Goal: Task Accomplishment & Management: Manage account settings

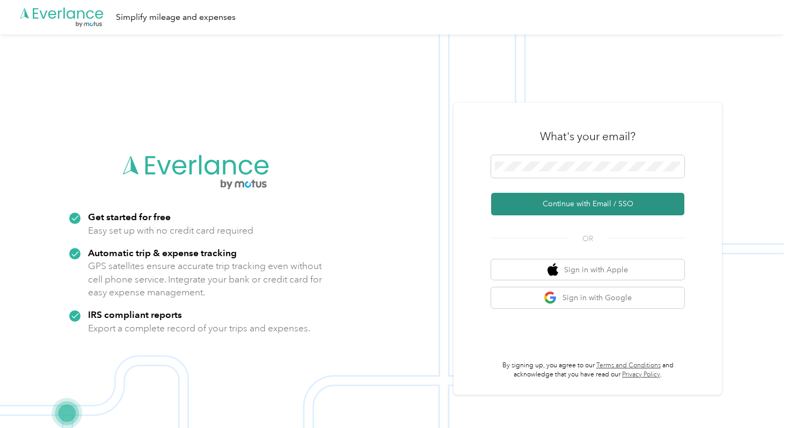
click at [527, 199] on button "Continue with Email / SSO" at bounding box center [587, 204] width 193 height 23
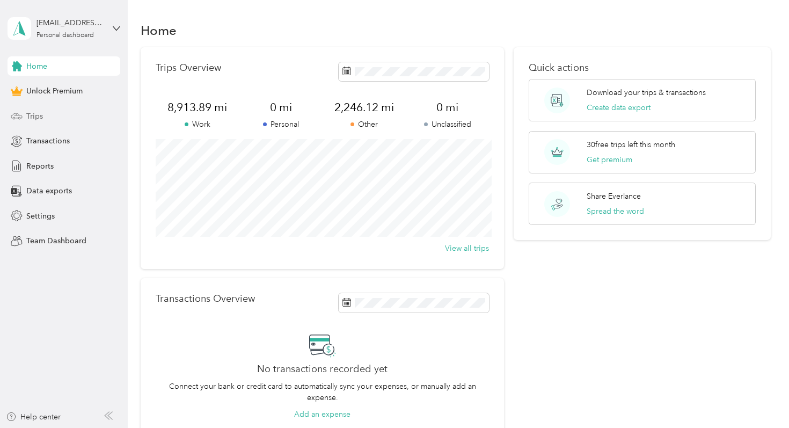
click at [63, 109] on div "Trips" at bounding box center [64, 115] width 113 height 19
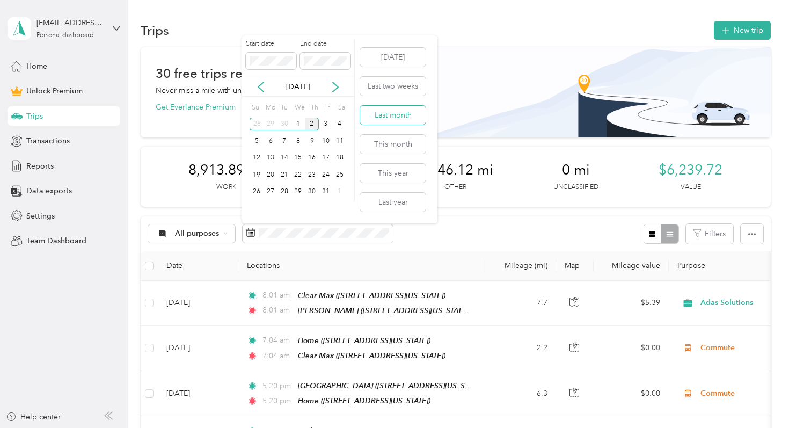
click at [383, 119] on button "Last month" at bounding box center [392, 115] width 65 height 19
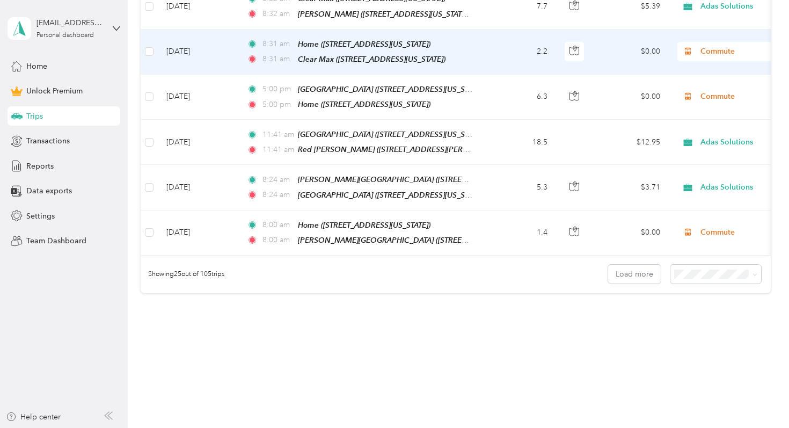
scroll to position [1155, 0]
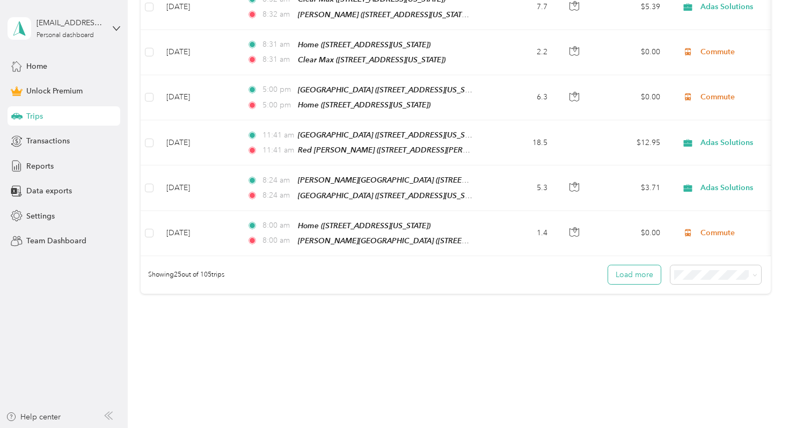
click at [642, 265] on button "Load more" at bounding box center [634, 274] width 53 height 19
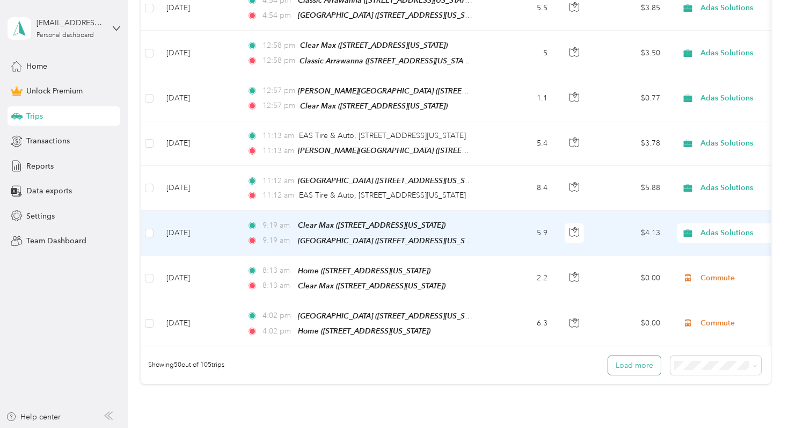
scroll to position [2204, 0]
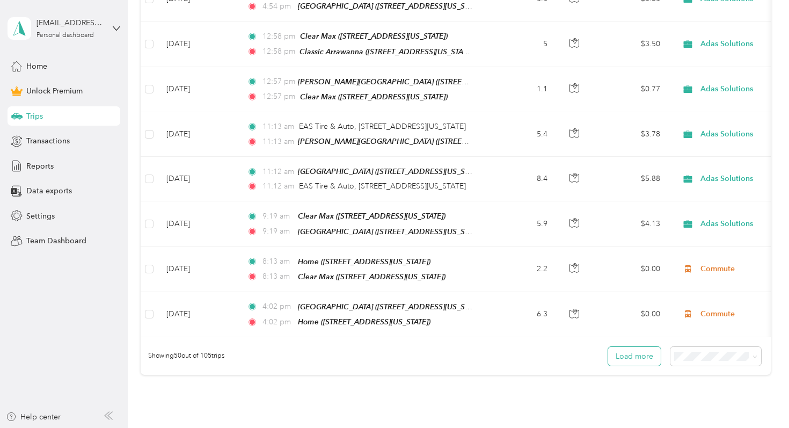
click at [637, 347] on button "Load more" at bounding box center [634, 356] width 53 height 19
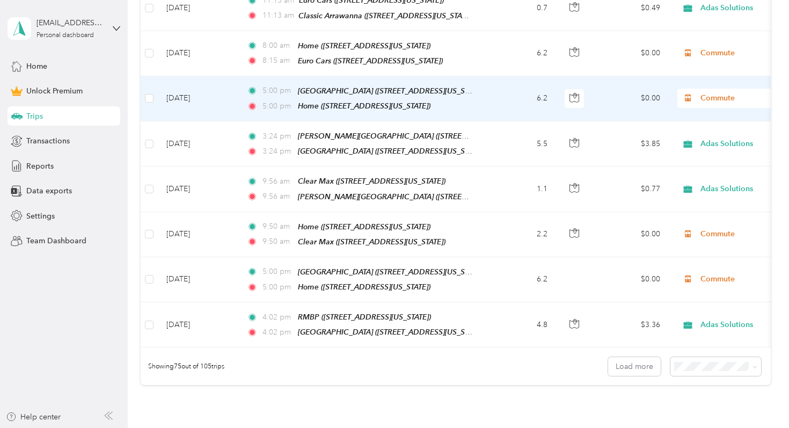
scroll to position [3324, 0]
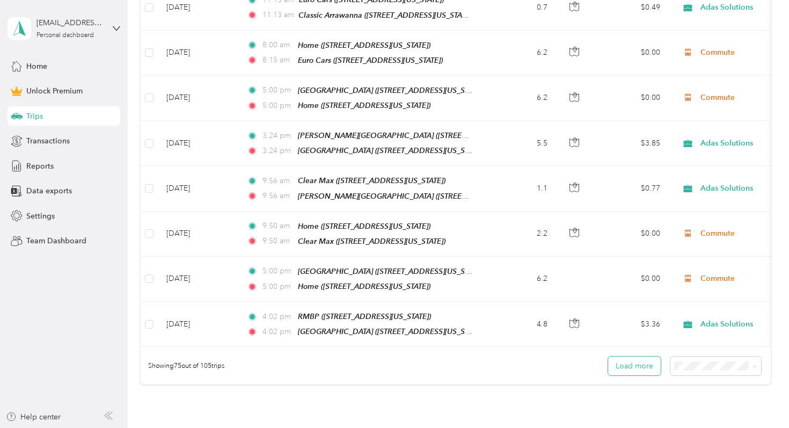
click at [631, 356] on button "Load more" at bounding box center [634, 365] width 53 height 19
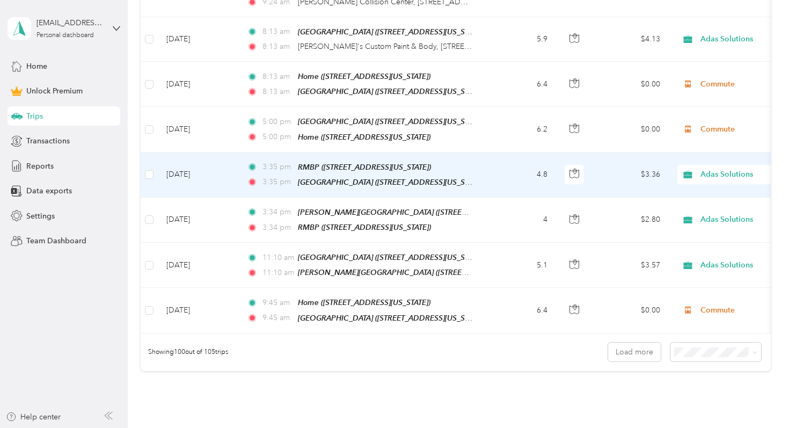
scroll to position [4469, 0]
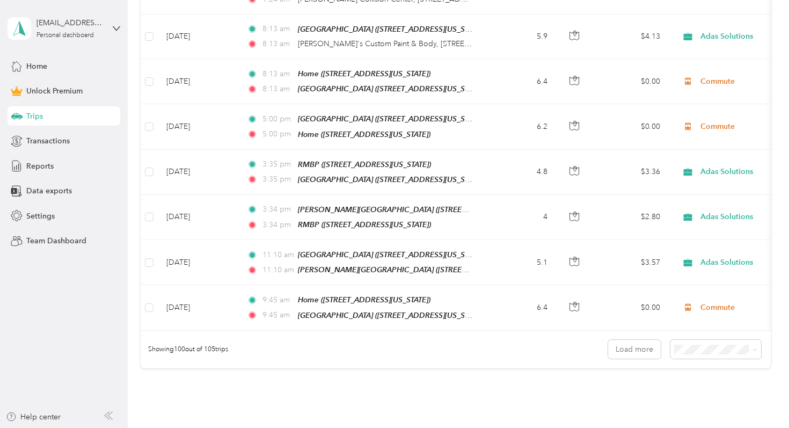
click at [632, 331] on div "Showing 100 out of 105 trips Load more" at bounding box center [456, 350] width 630 height 38
click at [636, 340] on button "Load more" at bounding box center [634, 349] width 53 height 19
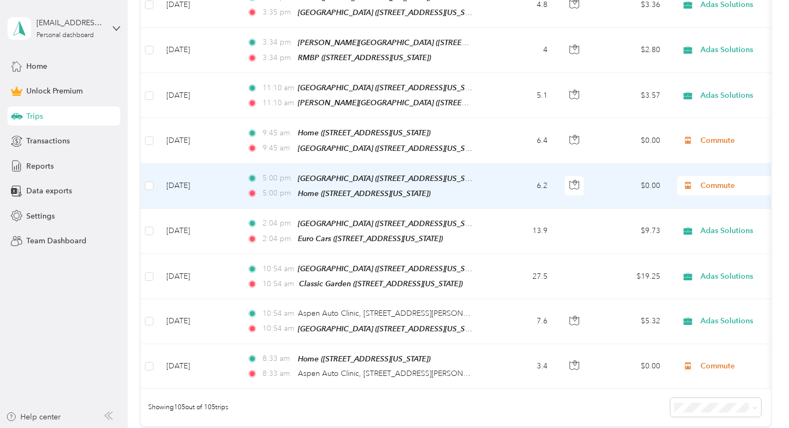
scroll to position [4728, 0]
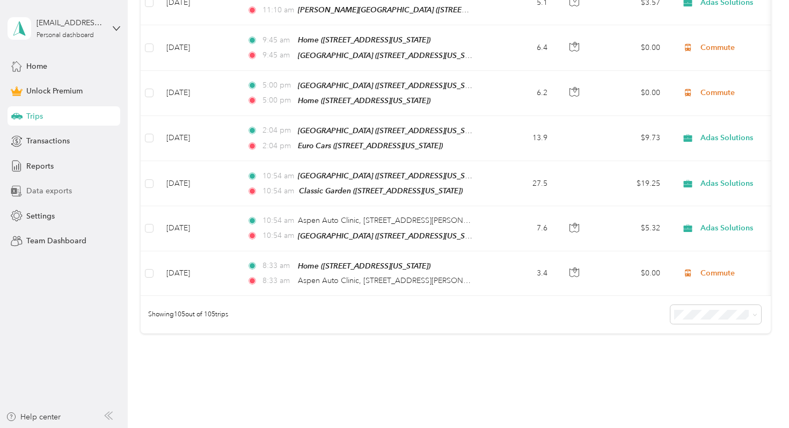
click at [47, 192] on span "Data exports" at bounding box center [49, 190] width 46 height 11
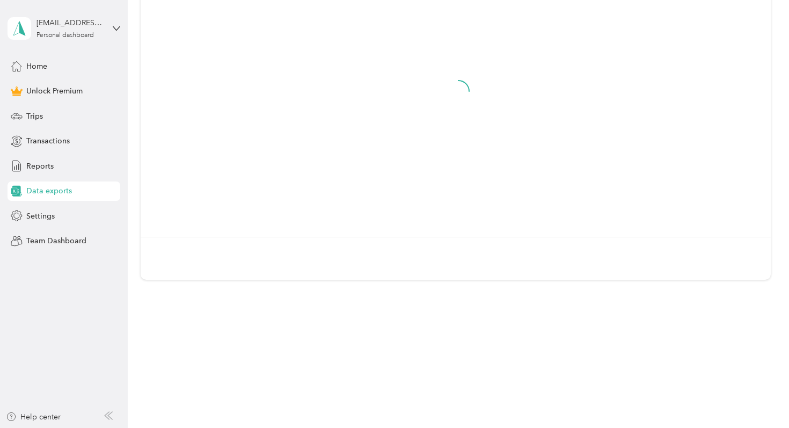
scroll to position [130, 0]
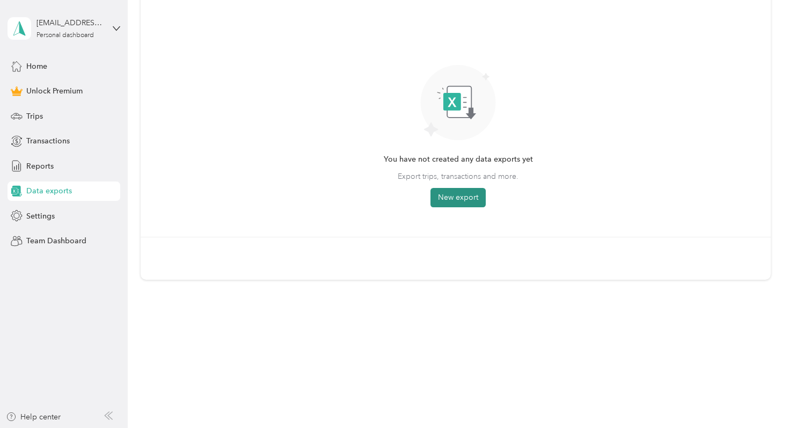
click at [461, 194] on button "New export" at bounding box center [458, 197] width 55 height 19
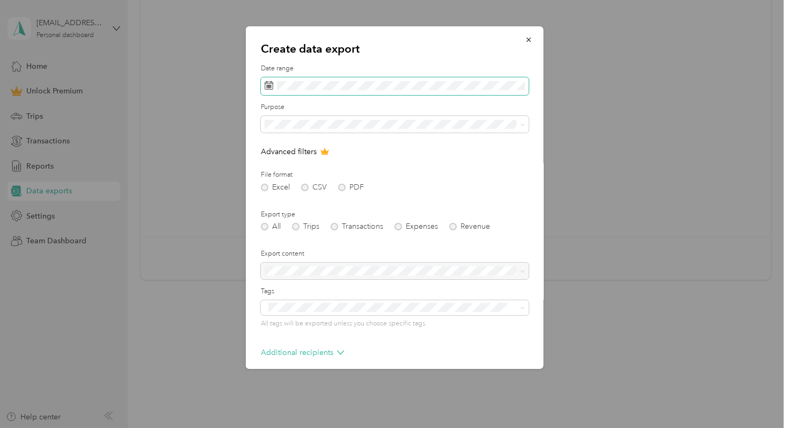
click at [392, 91] on span at bounding box center [395, 86] width 268 height 18
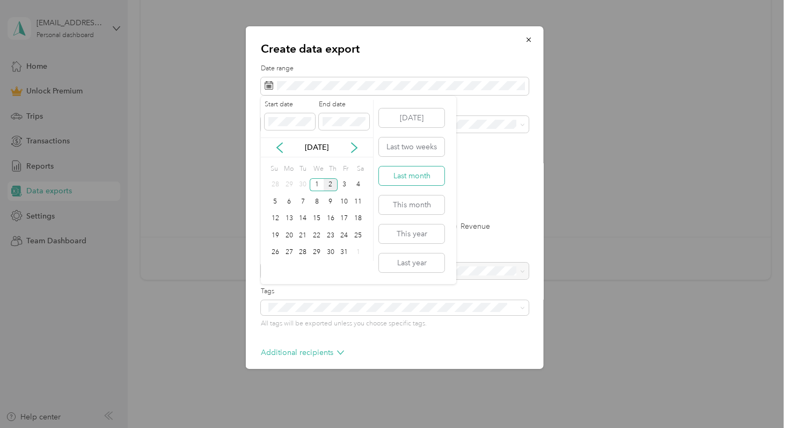
click at [426, 175] on button "Last month" at bounding box center [411, 175] width 65 height 19
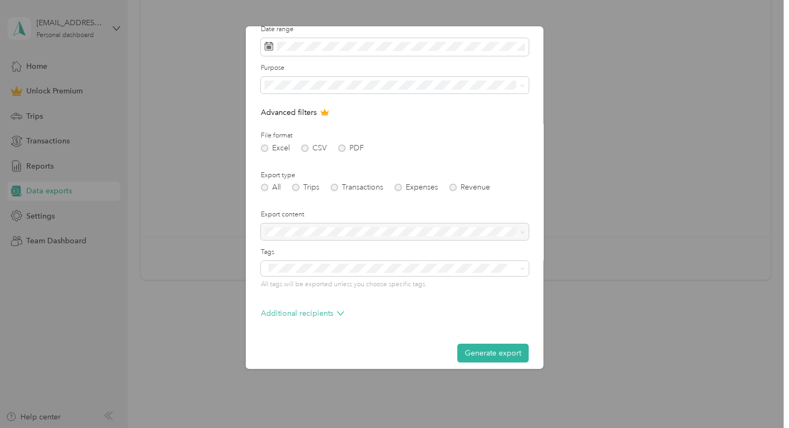
scroll to position [48, 0]
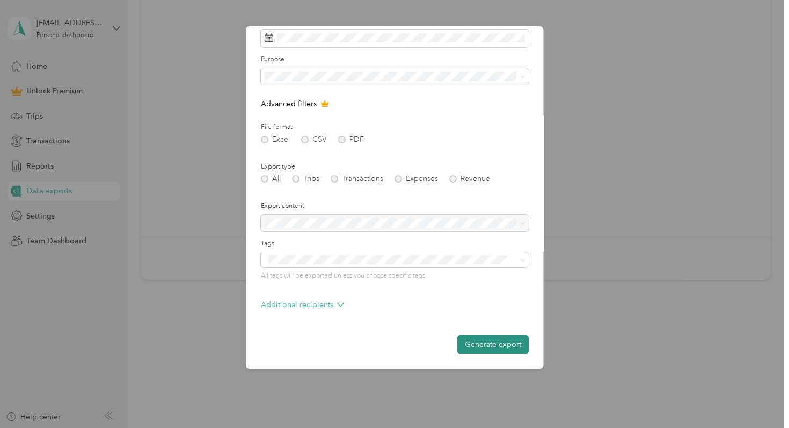
click at [477, 341] on button "Generate export" at bounding box center [492, 344] width 71 height 19
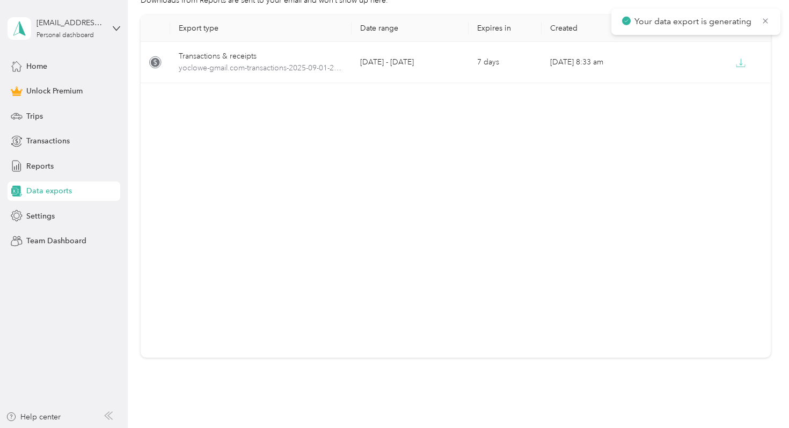
scroll to position [0, 0]
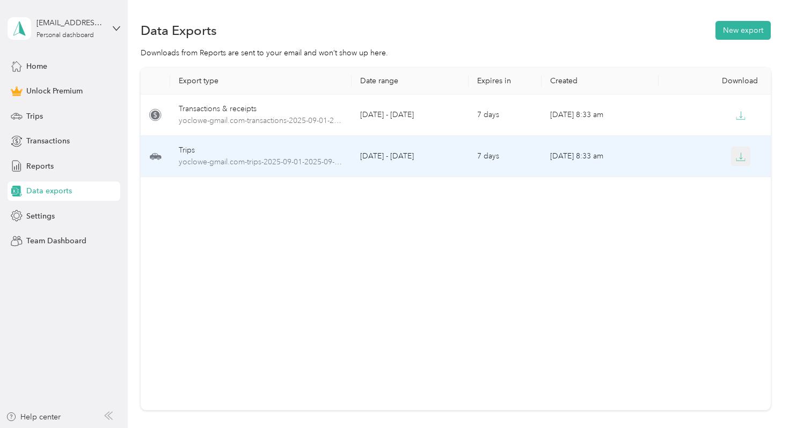
click at [738, 159] on icon "button" at bounding box center [741, 157] width 10 height 10
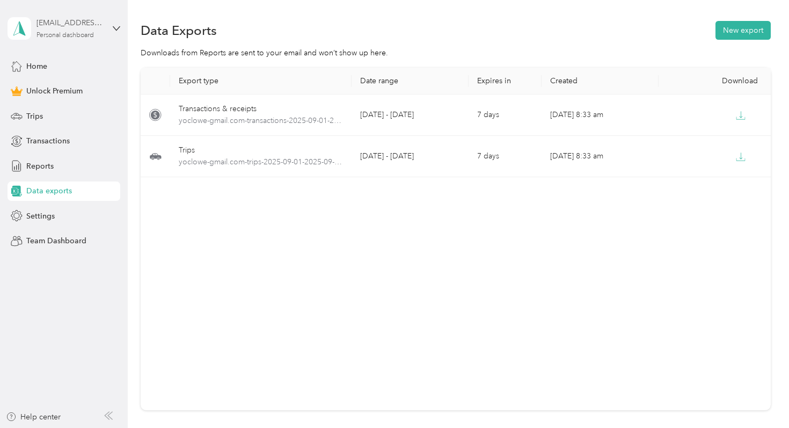
click at [72, 22] on div "[EMAIL_ADDRESS][DOMAIN_NAME]" at bounding box center [70, 22] width 67 height 11
click at [93, 88] on div "Log out" at bounding box center [120, 88] width 211 height 19
